Goal: Register for event/course

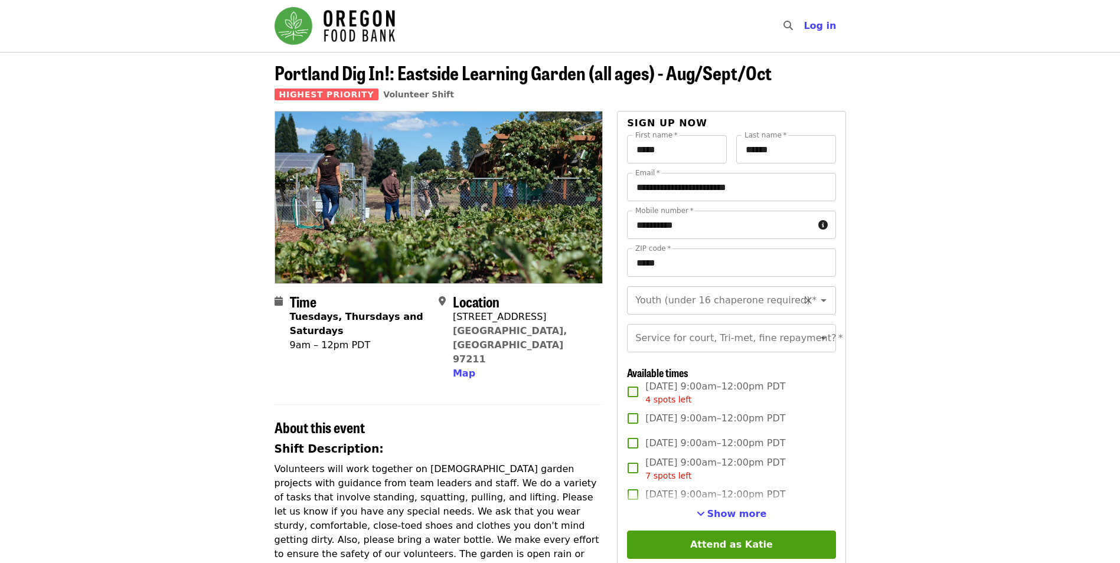
click at [816, 295] on icon "Open" at bounding box center [823, 300] width 14 height 14
click at [684, 352] on li "Under 16" at bounding box center [727, 353] width 200 height 21
type input "********"
click at [806, 302] on button "Clear" at bounding box center [808, 300] width 17 height 17
click at [816, 296] on icon "Open" at bounding box center [823, 300] width 14 height 14
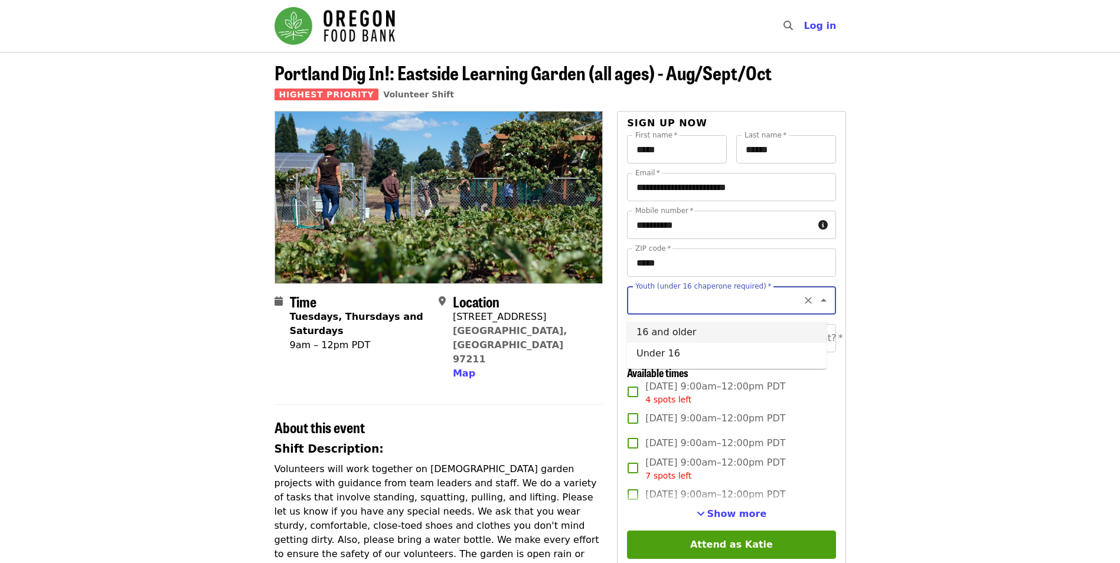
click at [760, 328] on li "16 and older" at bounding box center [727, 332] width 200 height 21
type input "**********"
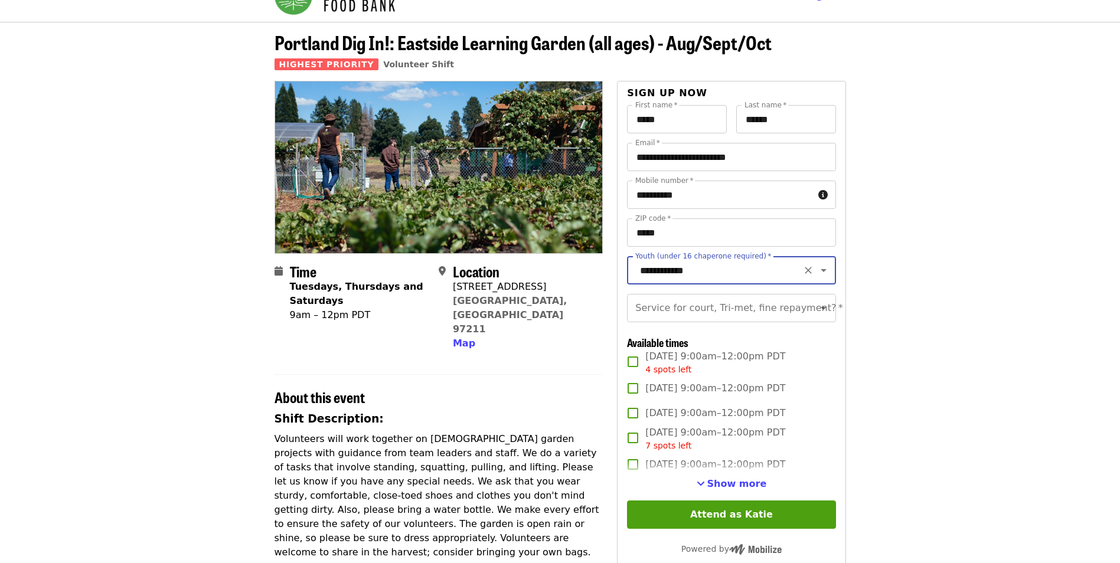
scroll to position [59, 0]
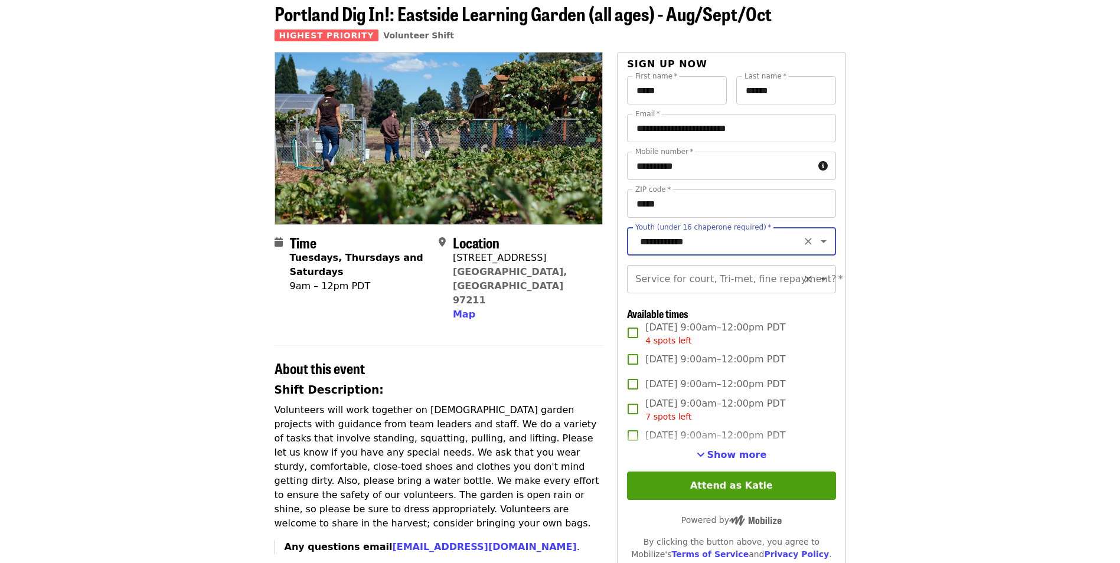
click at [816, 286] on icon "Open" at bounding box center [823, 279] width 14 height 14
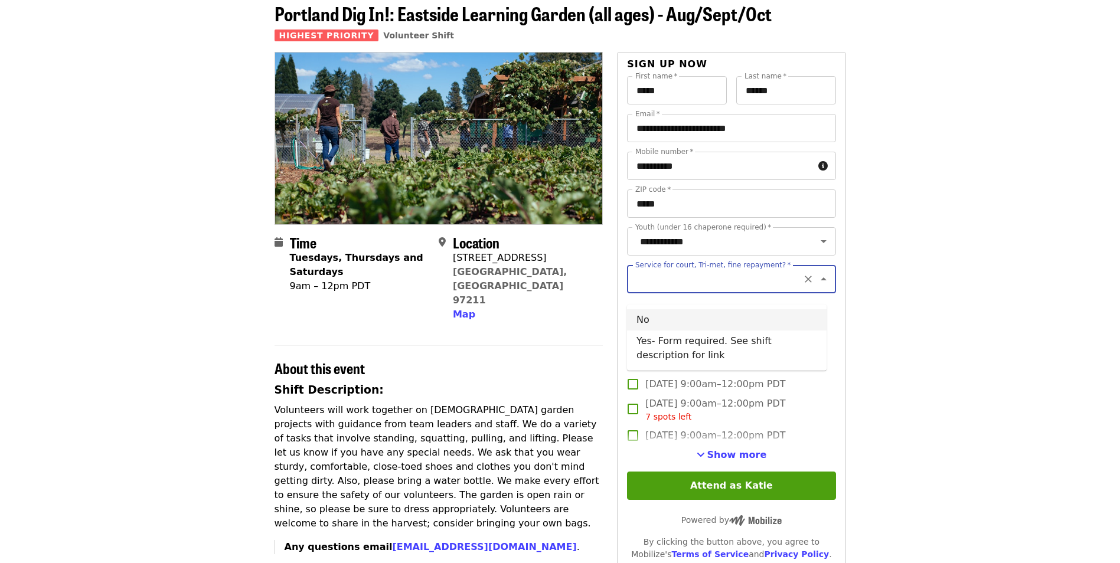
click at [790, 314] on li "No" at bounding box center [727, 319] width 200 height 21
type input "**"
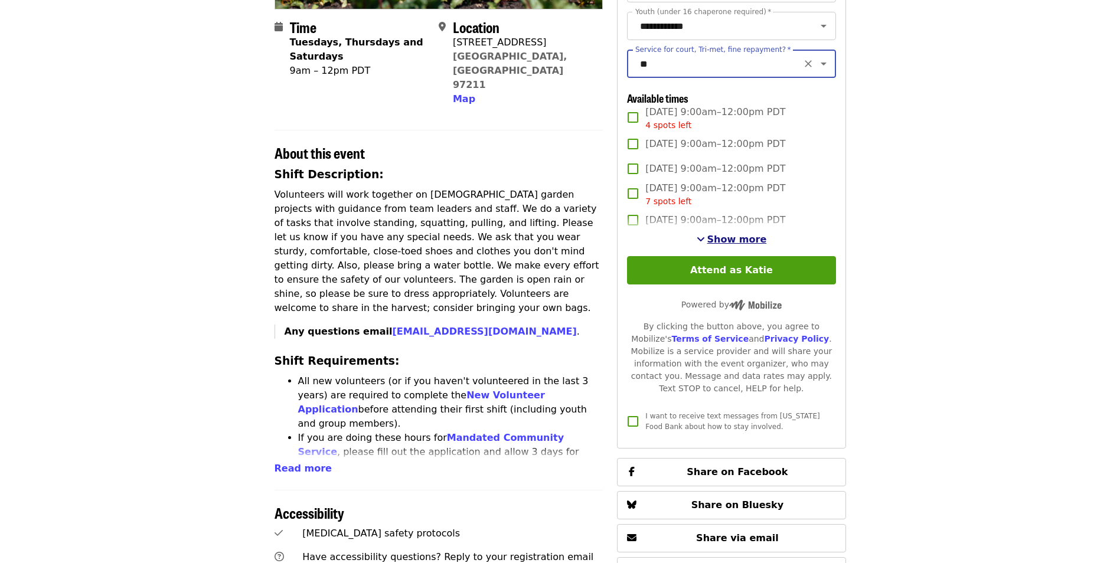
scroll to position [295, 0]
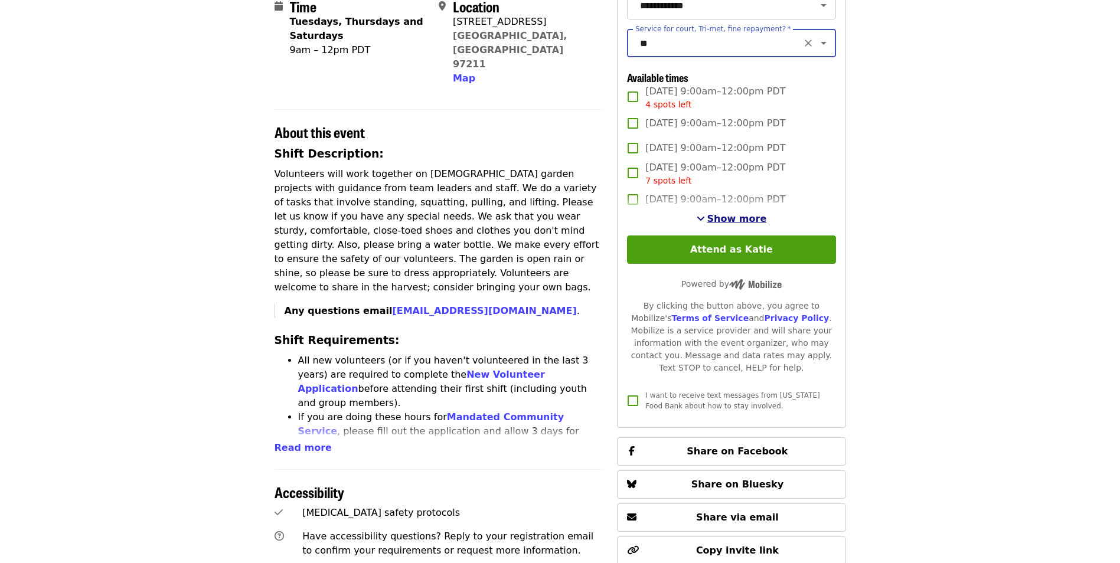
click at [735, 224] on span "Show more" at bounding box center [737, 218] width 60 height 11
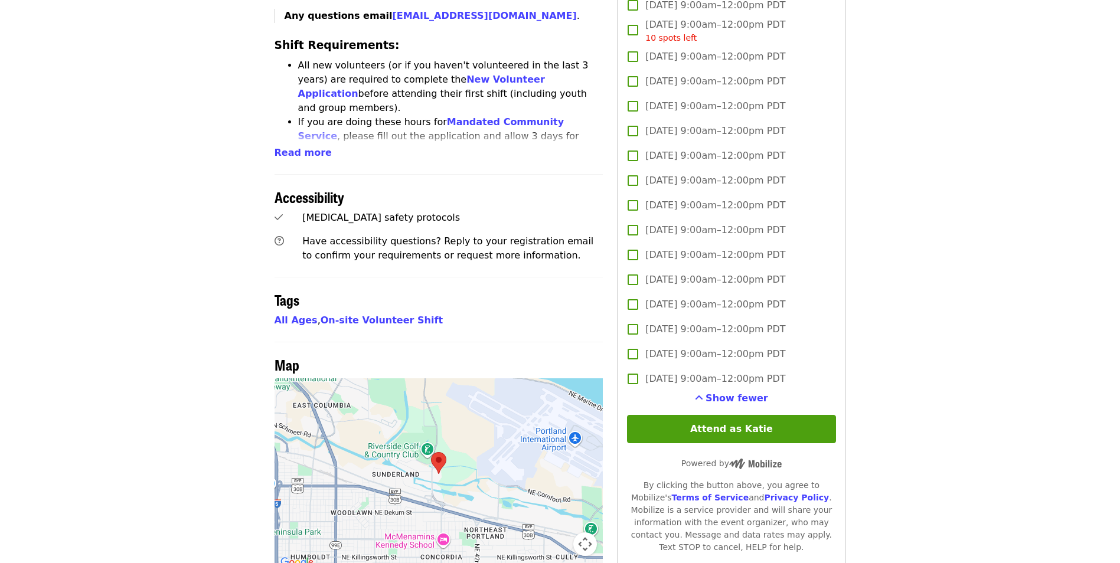
scroll to position [649, 0]
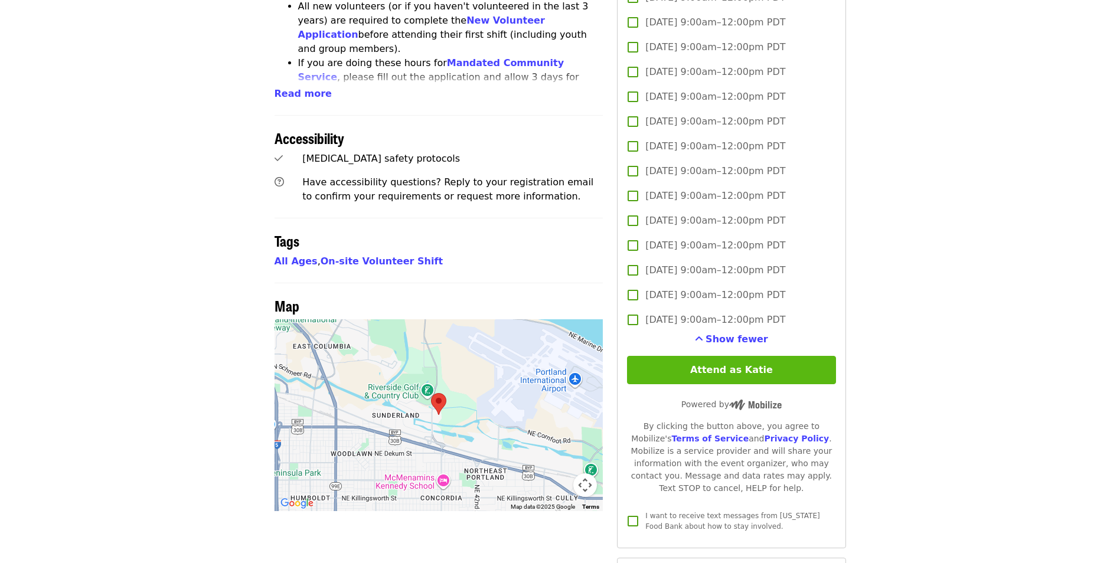
click at [713, 384] on button "Attend as Katie" at bounding box center [731, 370] width 208 height 28
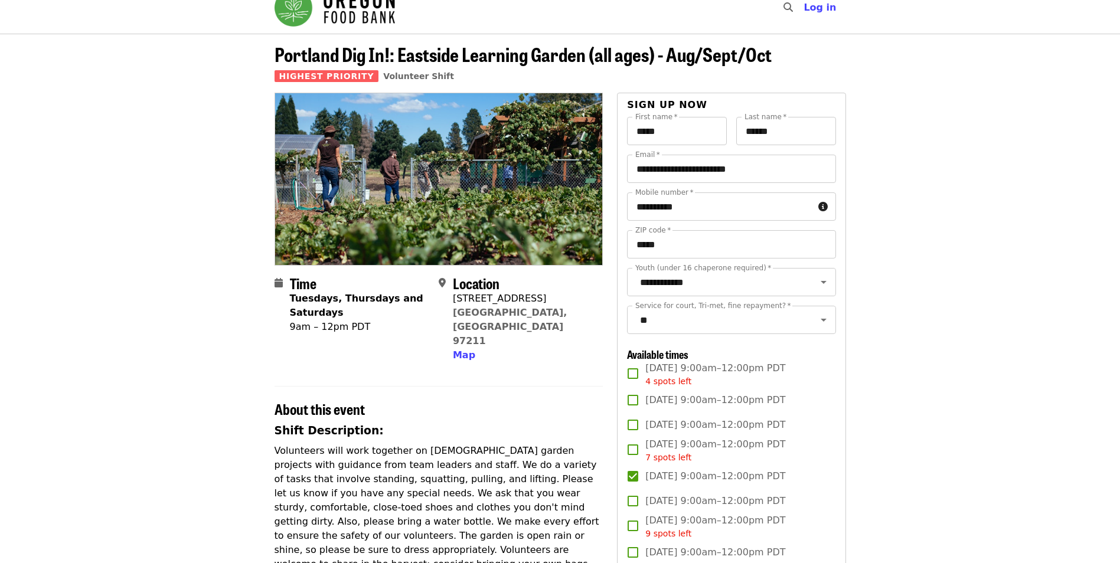
scroll to position [0, 0]
